Goal: Information Seeking & Learning: Stay updated

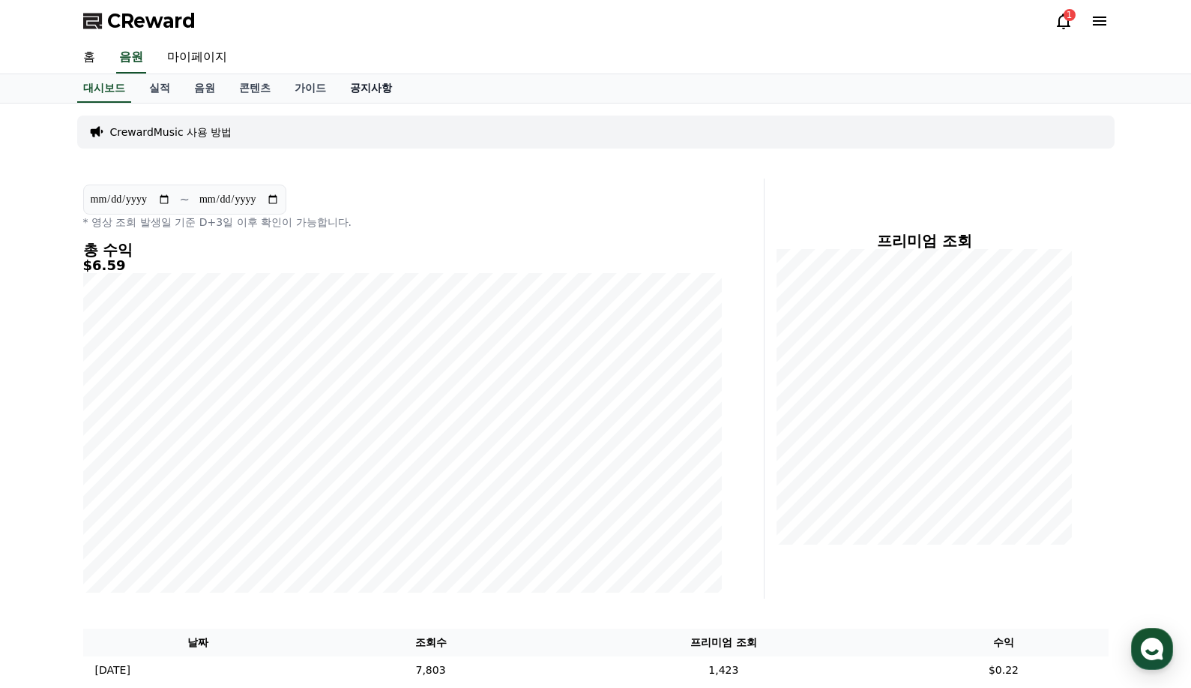
click at [363, 89] on link "공지사항" at bounding box center [371, 88] width 66 height 28
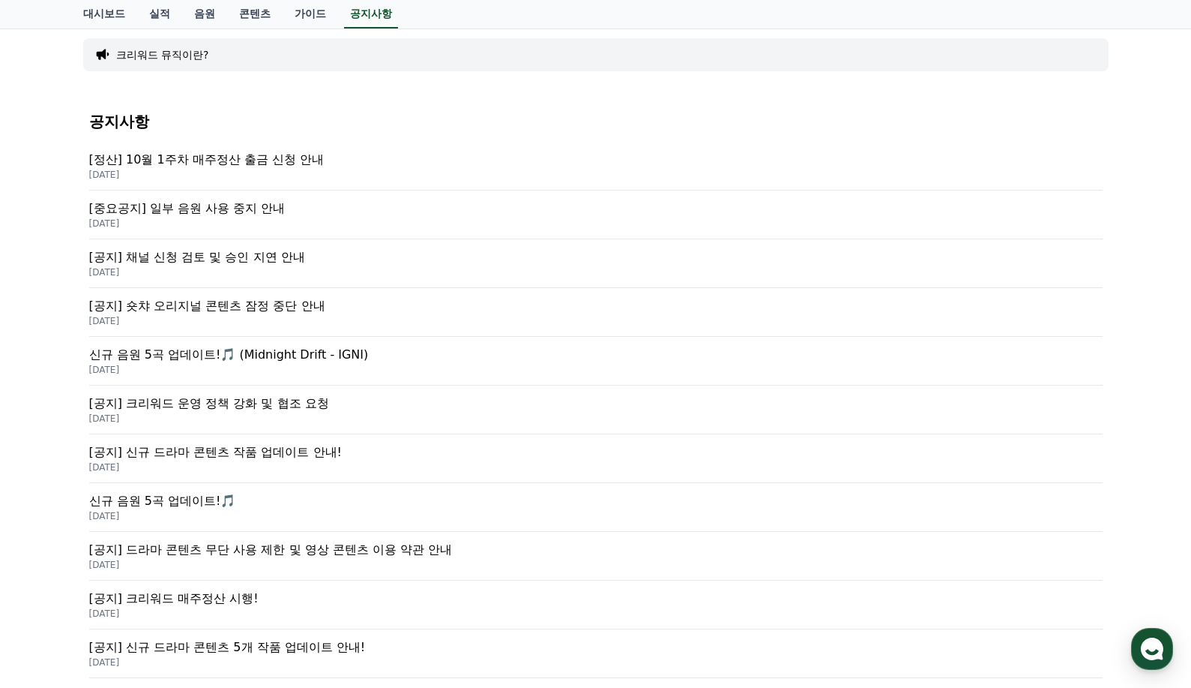
scroll to position [150, 0]
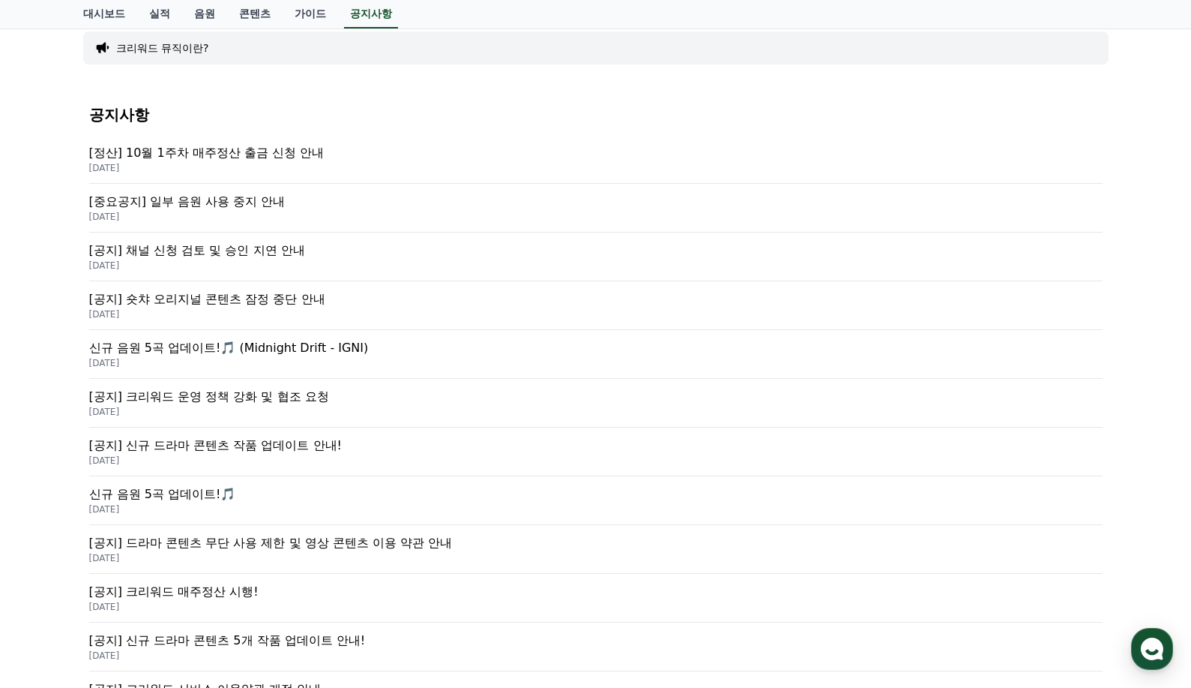
click at [275, 247] on p "[공지] 채널 신청 검토 및 승인 지연 안내" at bounding box center [596, 250] width 1014 height 18
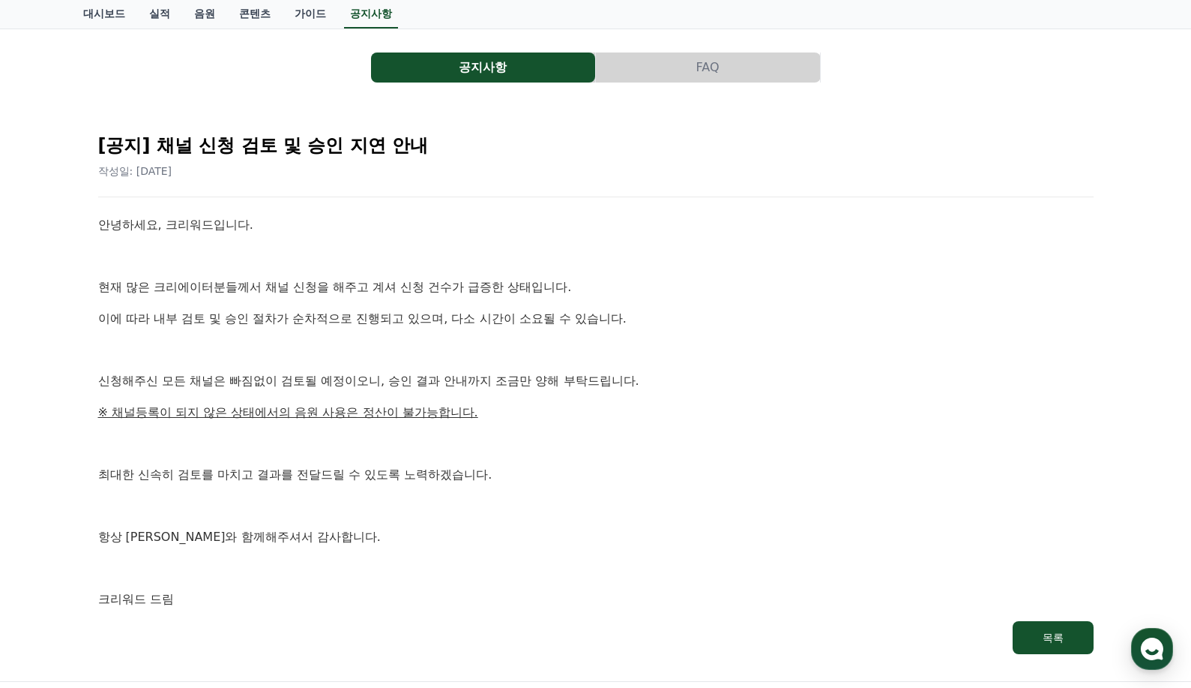
scroll to position [150, 0]
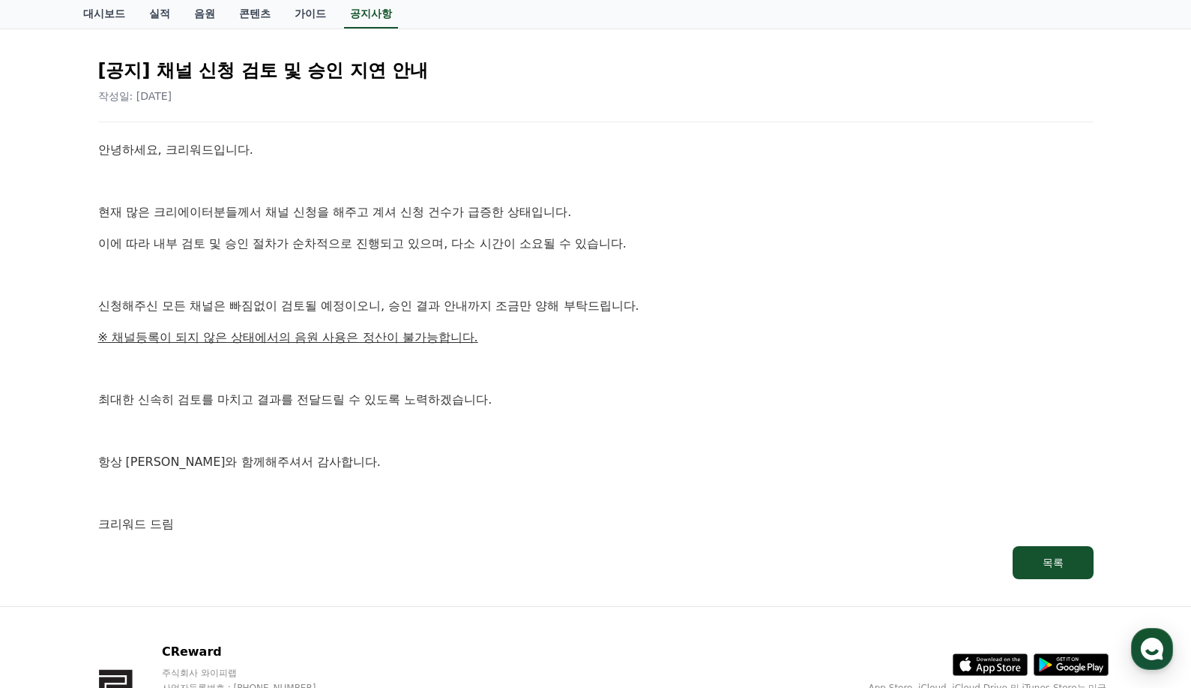
drag, startPoint x: 505, startPoint y: 465, endPoint x: 441, endPoint y: 462, distance: 63.8
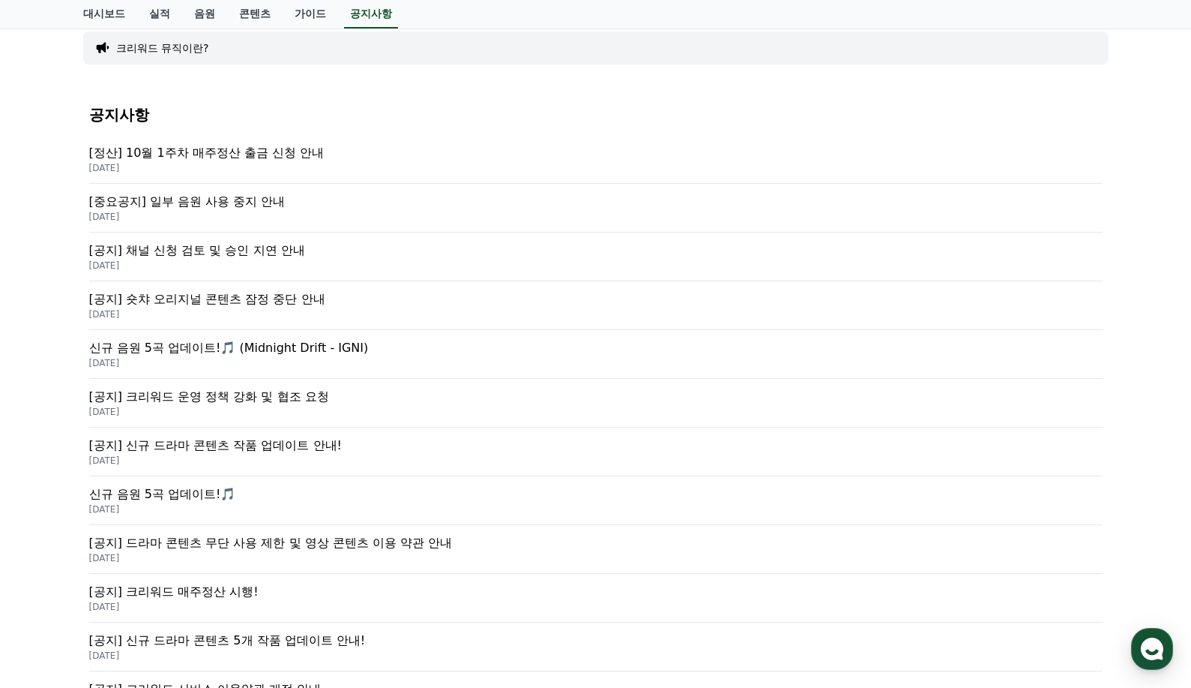
click at [231, 207] on p "[중요공지] 일부 음원 사용 중지 안내" at bounding box center [596, 202] width 1014 height 18
